Goal: Task Accomplishment & Management: Use online tool/utility

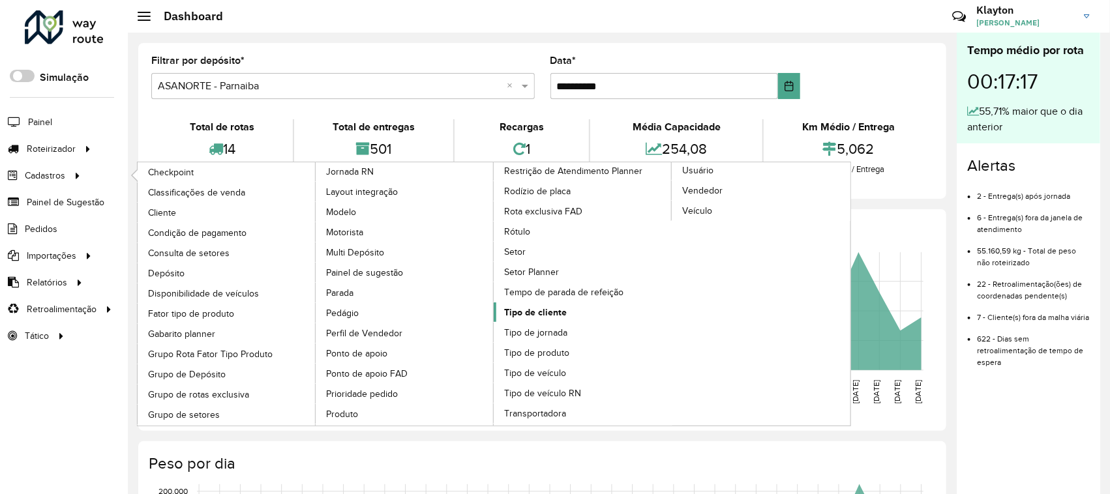
click at [545, 320] on span "Tipo de cliente" at bounding box center [535, 313] width 63 height 14
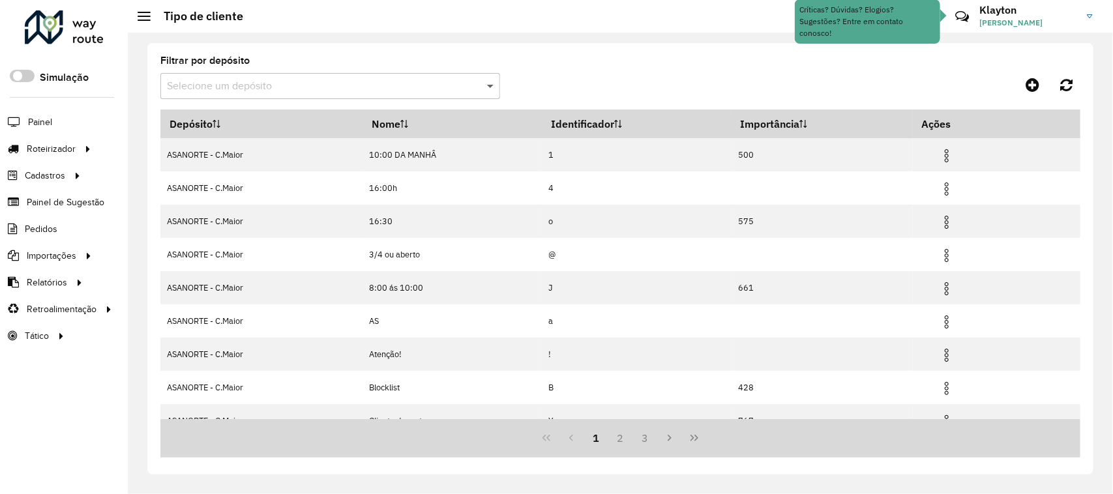
click at [494, 85] on span at bounding box center [492, 86] width 16 height 16
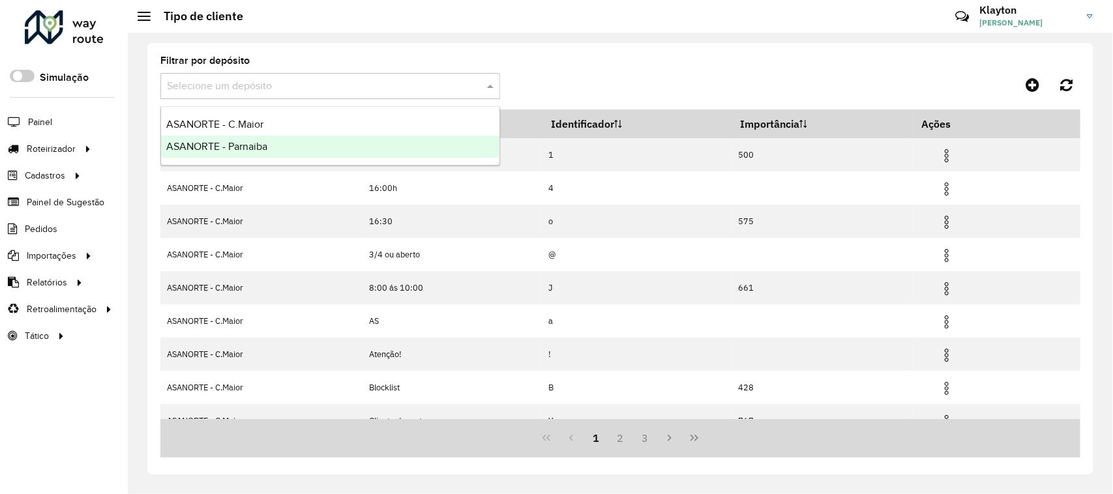
click at [265, 147] on span "ASANORTE - Parnaiba" at bounding box center [216, 146] width 101 height 11
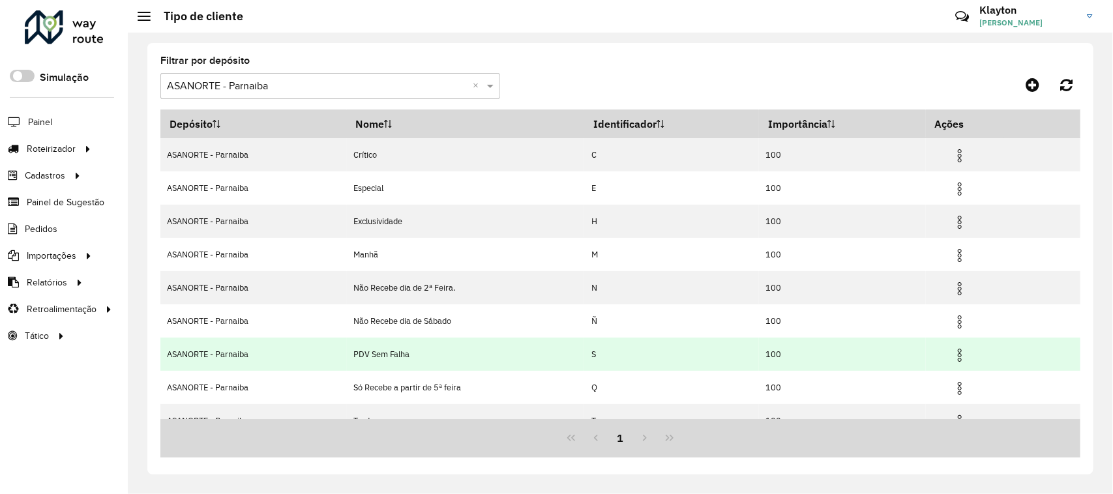
click at [961, 359] on img at bounding box center [960, 356] width 16 height 16
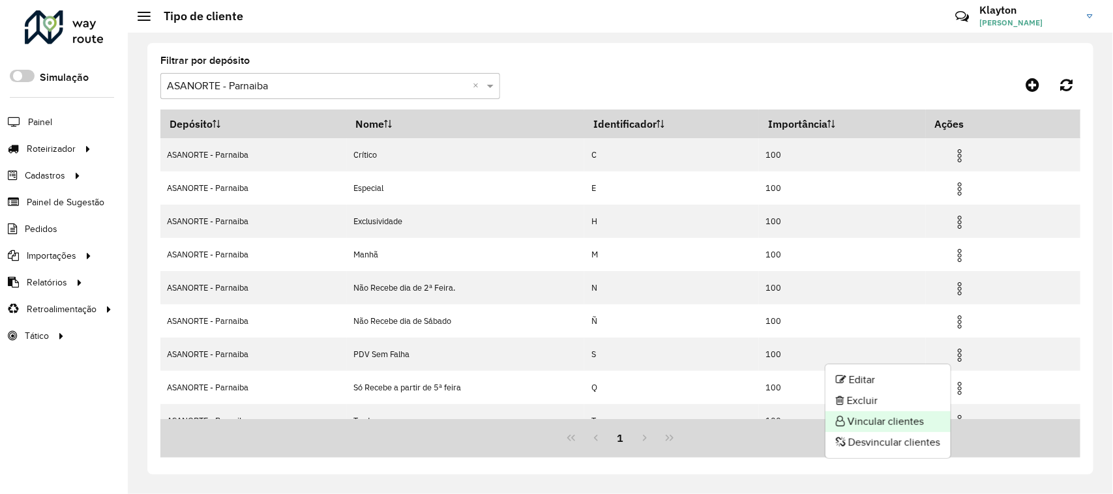
click at [878, 421] on li "Vincular clientes" at bounding box center [888, 421] width 125 height 21
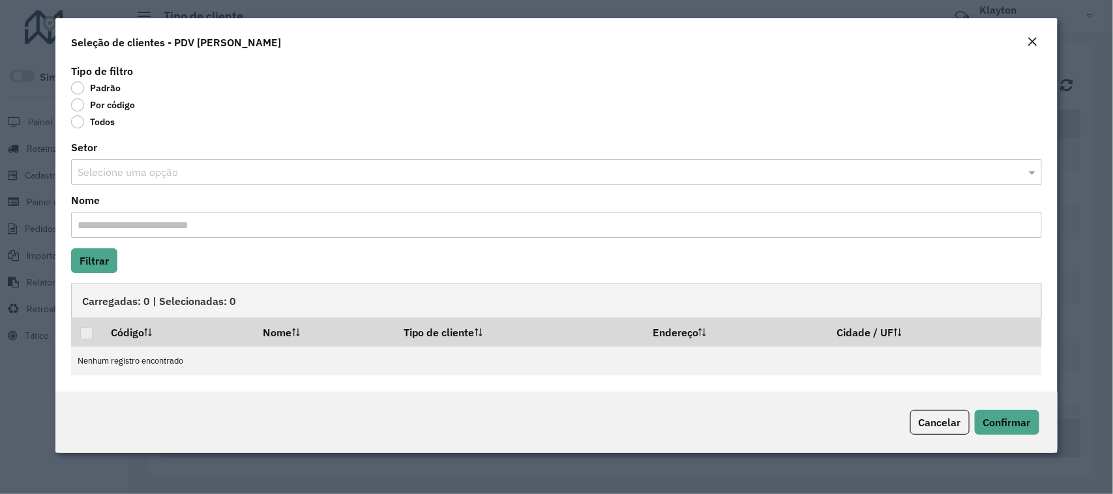
click at [78, 106] on label "Por código" at bounding box center [103, 104] width 64 height 13
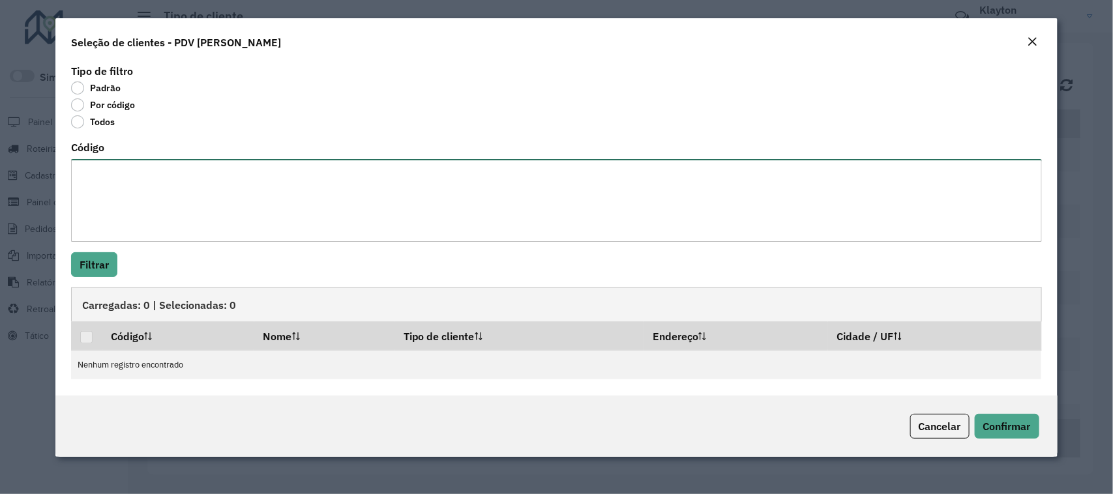
paste textarea "** ** *** *** *** *** *** *** *** *** *** *** *** *** *** *** *** *** *** *** *…"
type textarea "** ** *** *** *** *** *** *** *** *** *** *** *** *** *** *** *** *** *** *** *…"
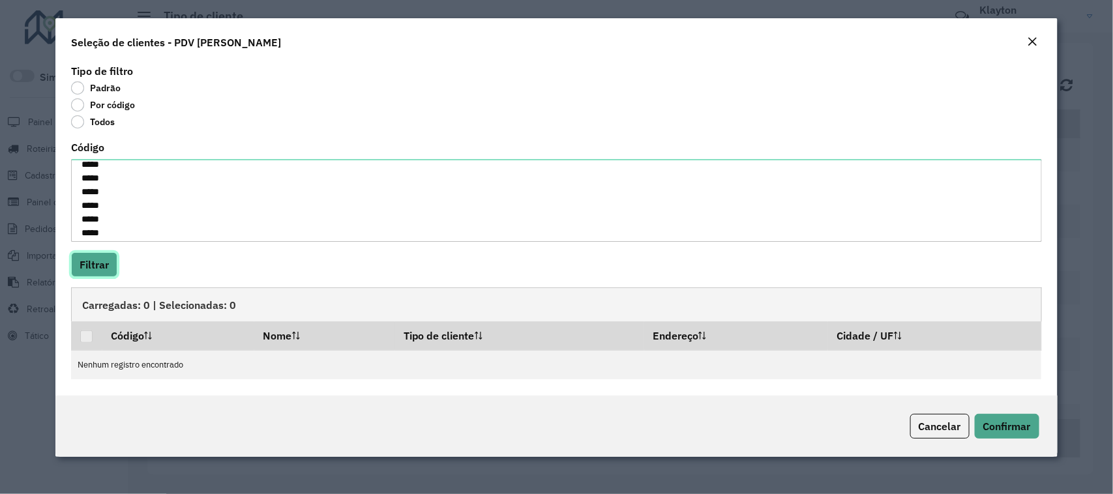
click at [98, 264] on button "Filtrar" at bounding box center [94, 264] width 46 height 25
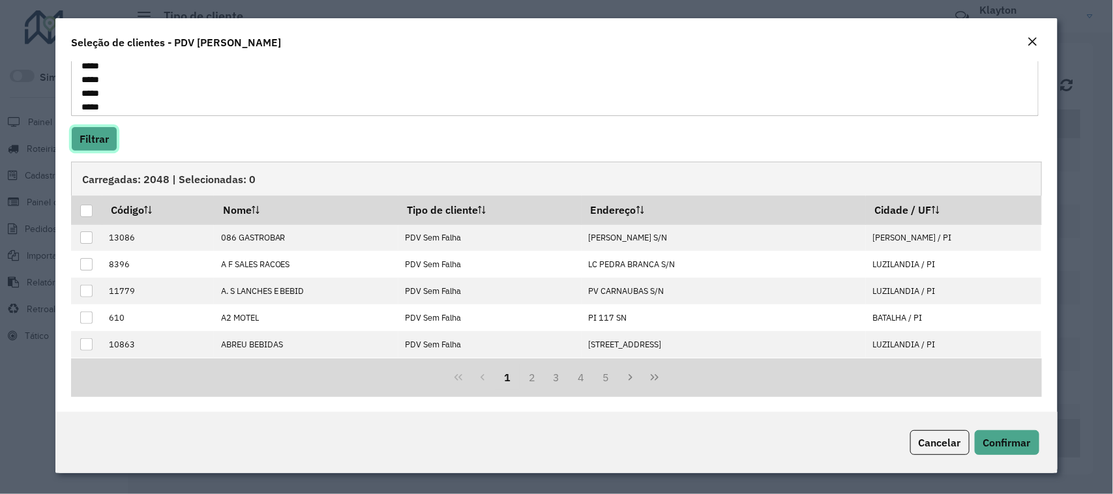
scroll to position [127, 0]
click at [83, 209] on div at bounding box center [86, 210] width 12 height 12
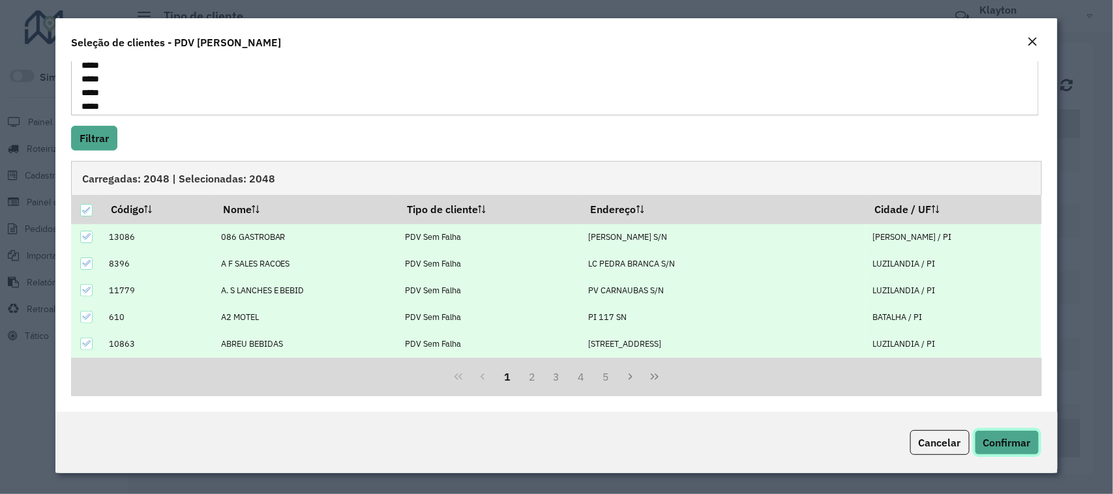
click at [1015, 441] on span "Confirmar" at bounding box center [1007, 442] width 48 height 13
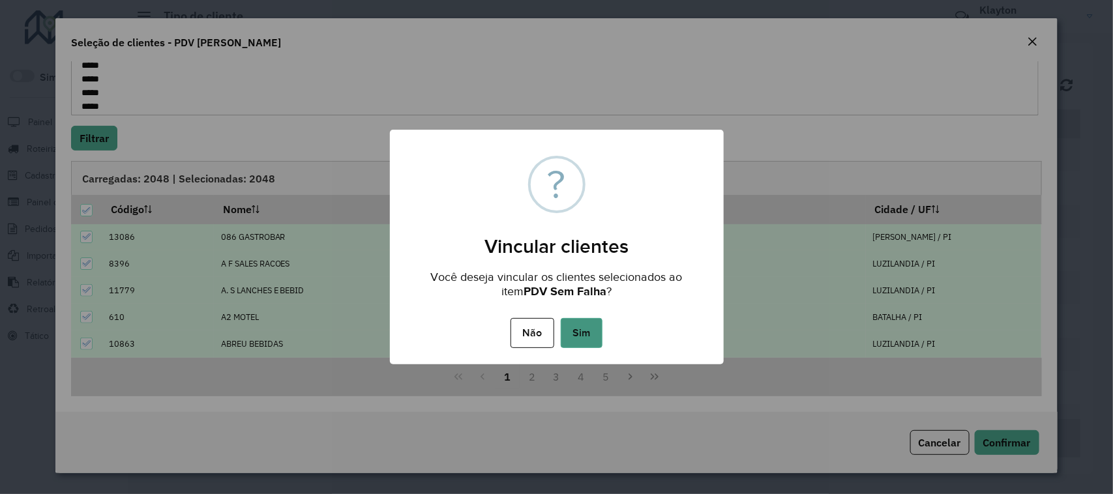
click at [586, 330] on button "Sim" at bounding box center [582, 333] width 42 height 30
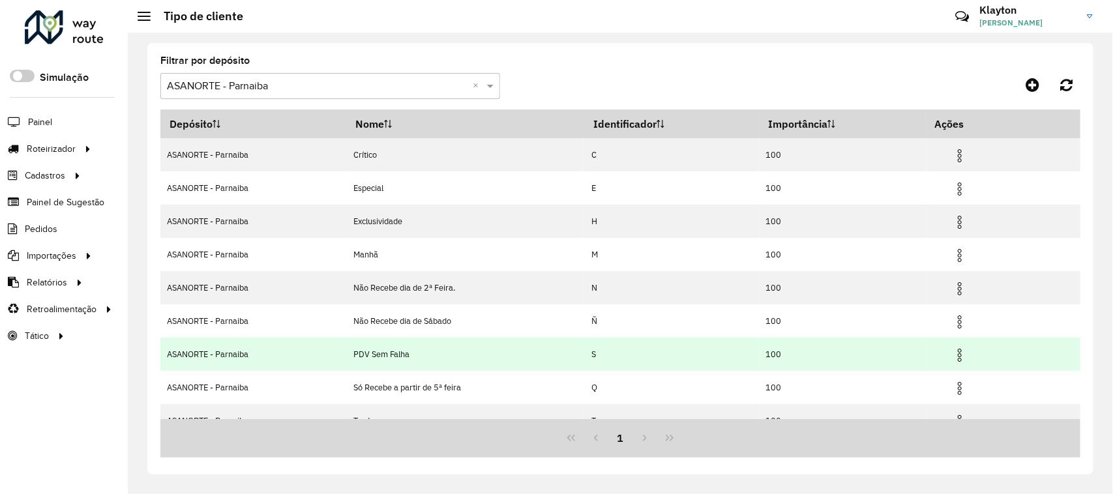
click at [959, 357] on img at bounding box center [960, 356] width 16 height 16
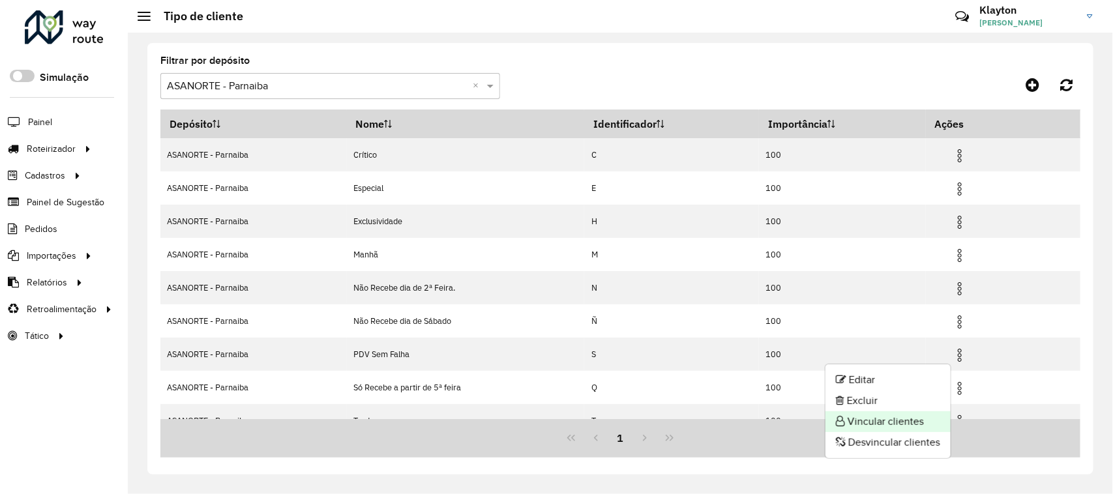
click at [874, 419] on li "Vincular clientes" at bounding box center [888, 421] width 125 height 21
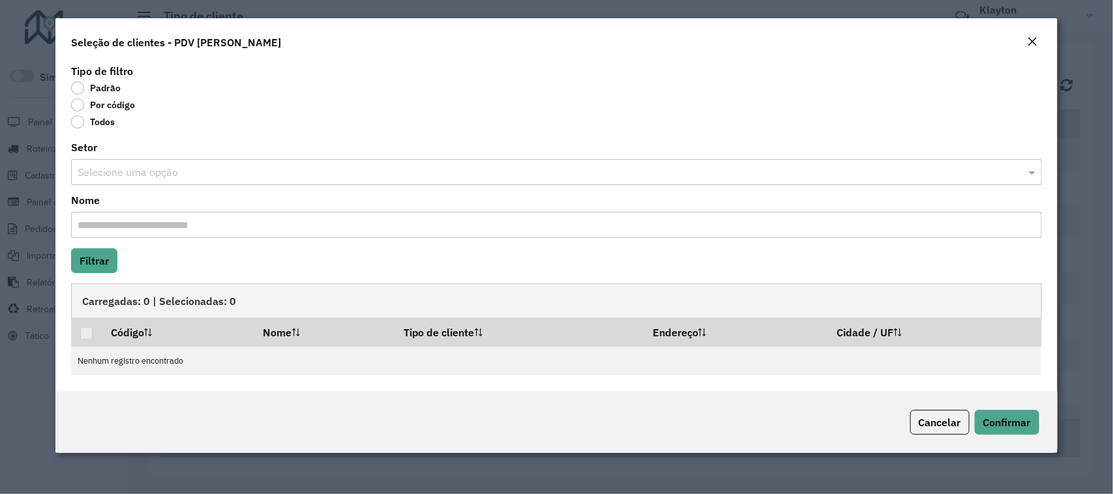
click at [82, 106] on label "Por código" at bounding box center [103, 104] width 64 height 13
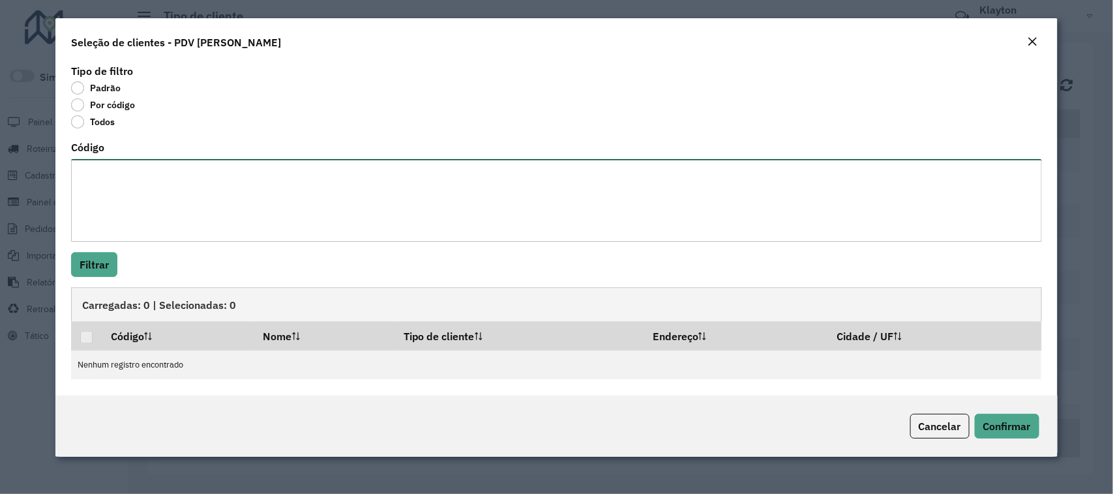
paste textarea "** *** *** *** *** *** *** *** *** *** *** *** *** *** *** *** *** *** *** ****…"
type textarea "** *** *** *** *** *** *** *** *** *** *** *** *** *** *** *** *** *** *** ****…"
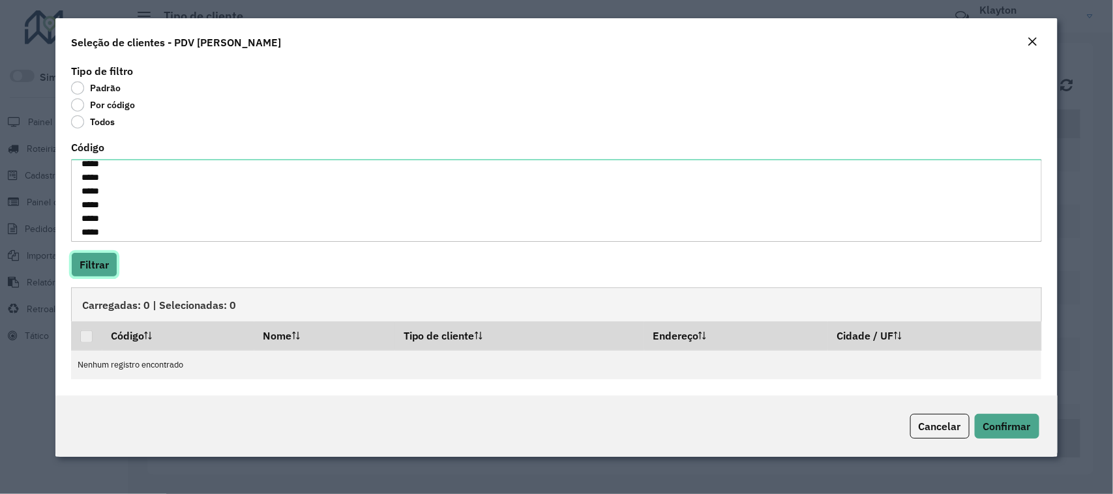
click at [102, 259] on button "Filtrar" at bounding box center [94, 264] width 46 height 25
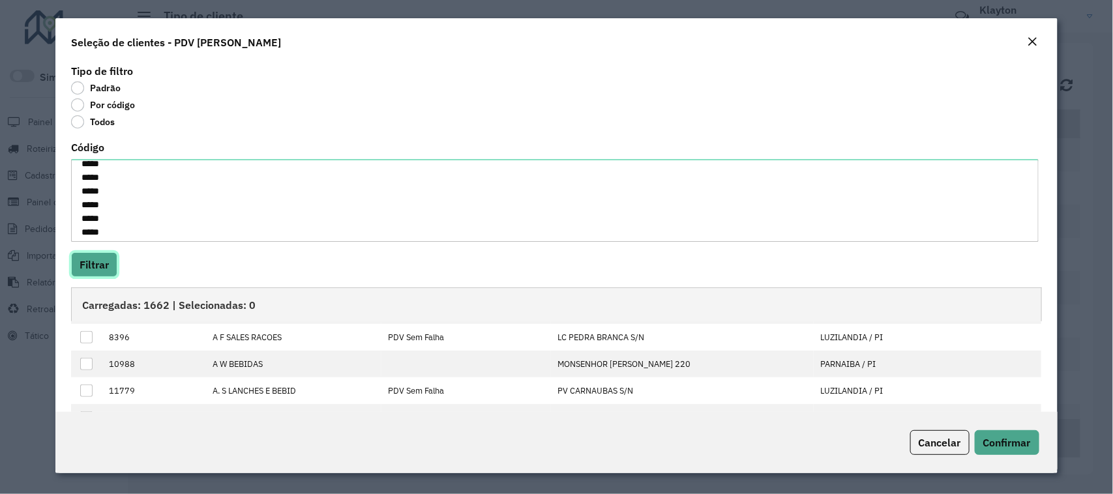
scroll to position [82, 0]
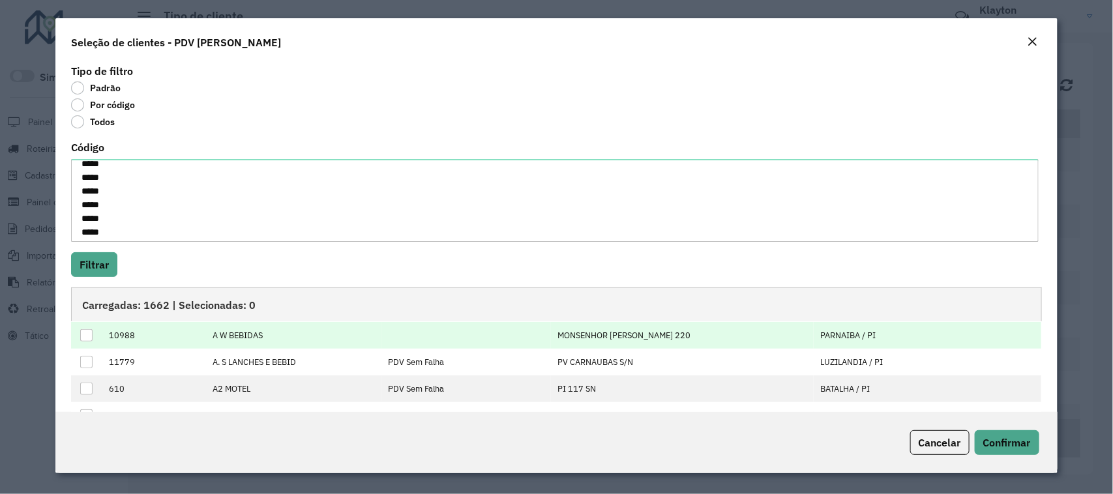
click at [87, 334] on div at bounding box center [86, 335] width 12 height 12
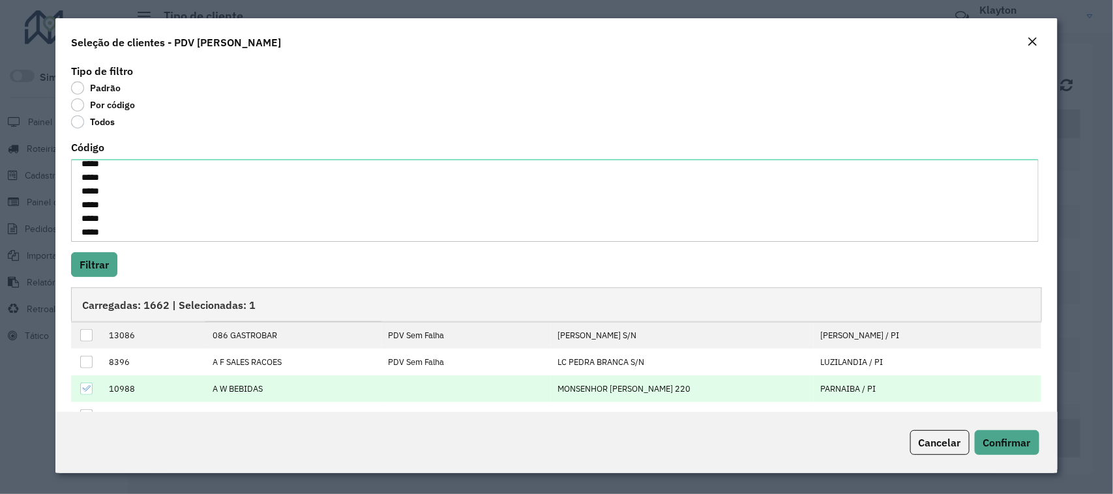
scroll to position [0, 0]
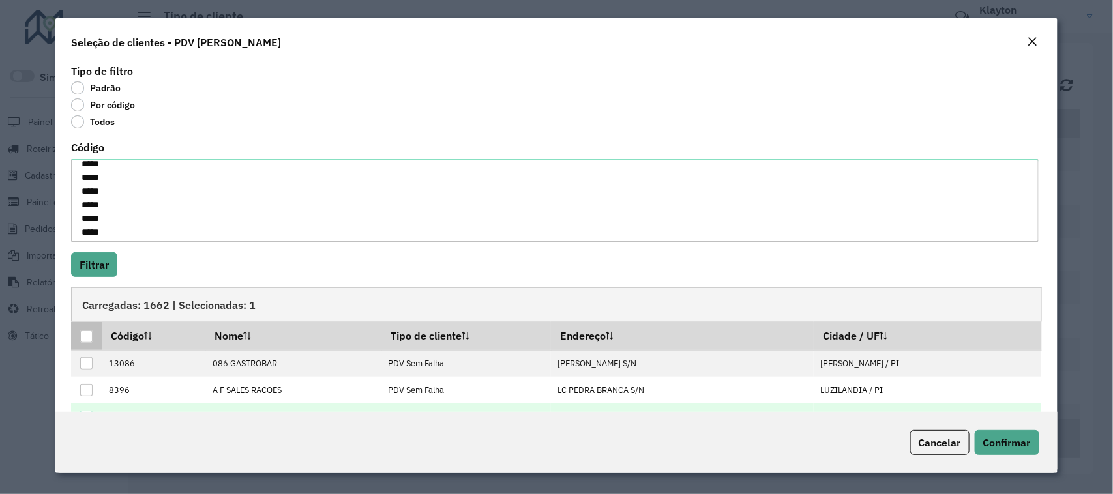
click at [89, 340] on div at bounding box center [86, 337] width 12 height 12
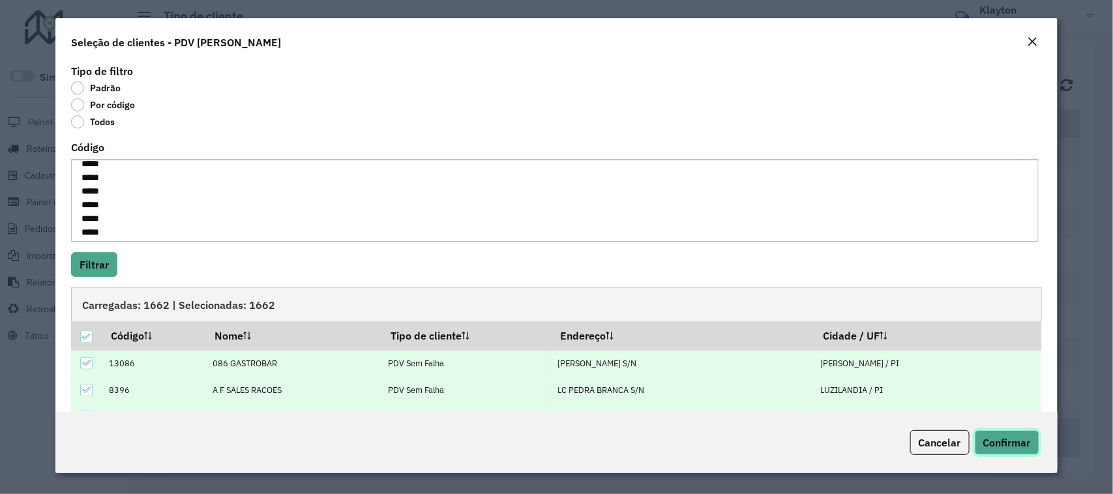
click at [1006, 441] on span "Confirmar" at bounding box center [1007, 442] width 48 height 13
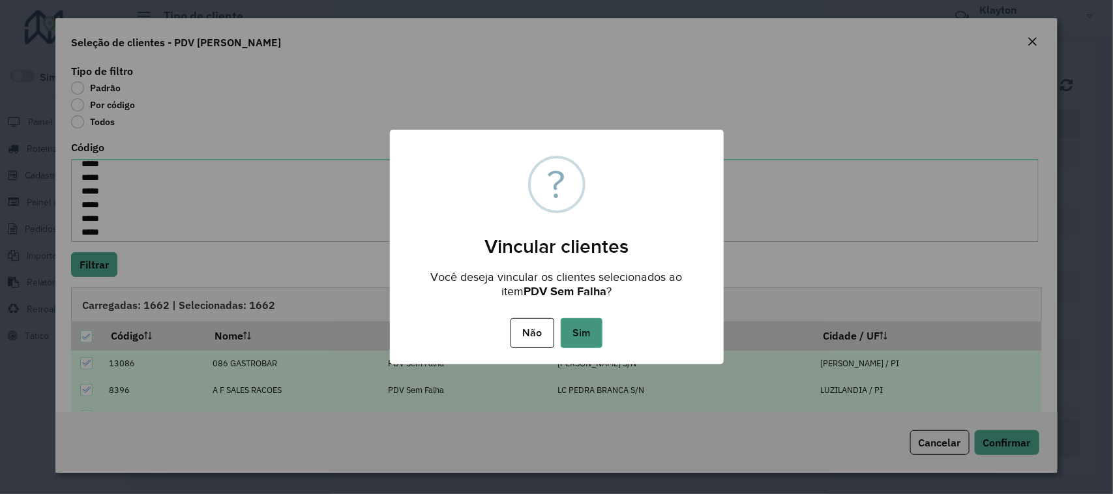
click at [576, 330] on button "Sim" at bounding box center [582, 333] width 42 height 30
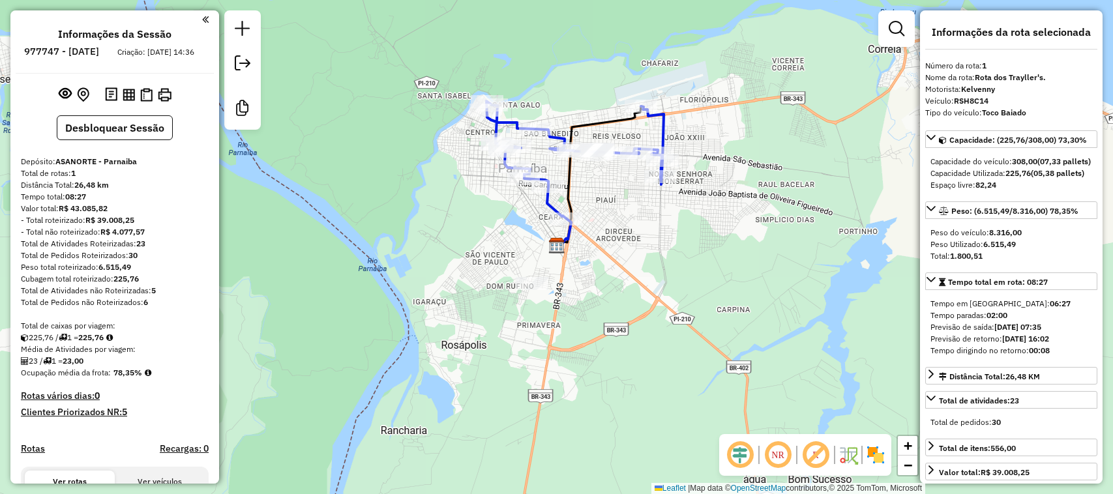
select select "**********"
